Goal: Task Accomplishment & Management: Use online tool/utility

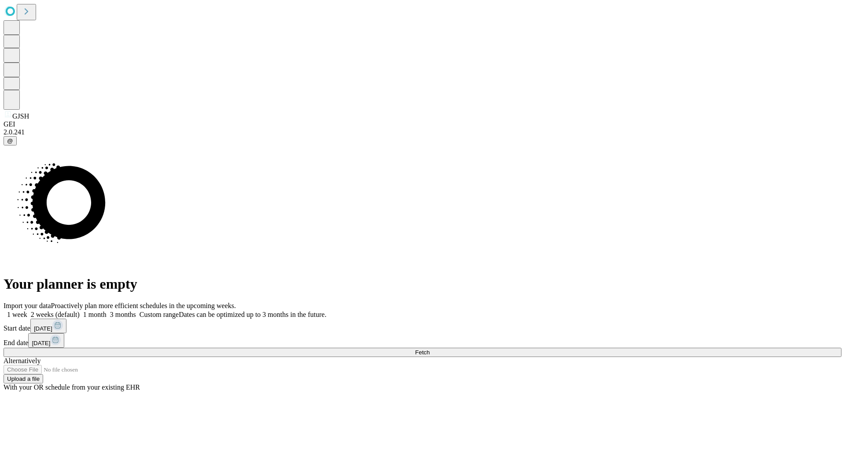
click at [430, 349] on span "Fetch" at bounding box center [422, 352] width 15 height 7
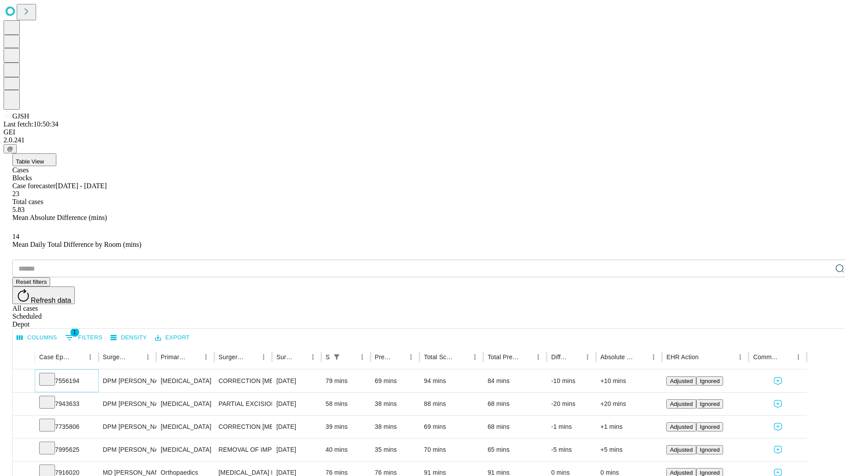
click at [52, 374] on icon at bounding box center [47, 378] width 9 height 9
